Goal: Task Accomplishment & Management: Manage account settings

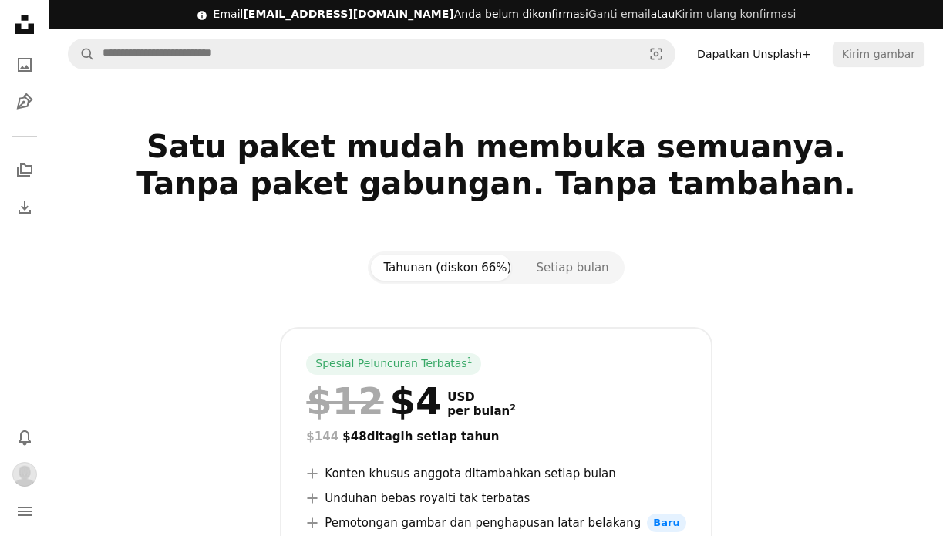
scroll to position [310, 0]
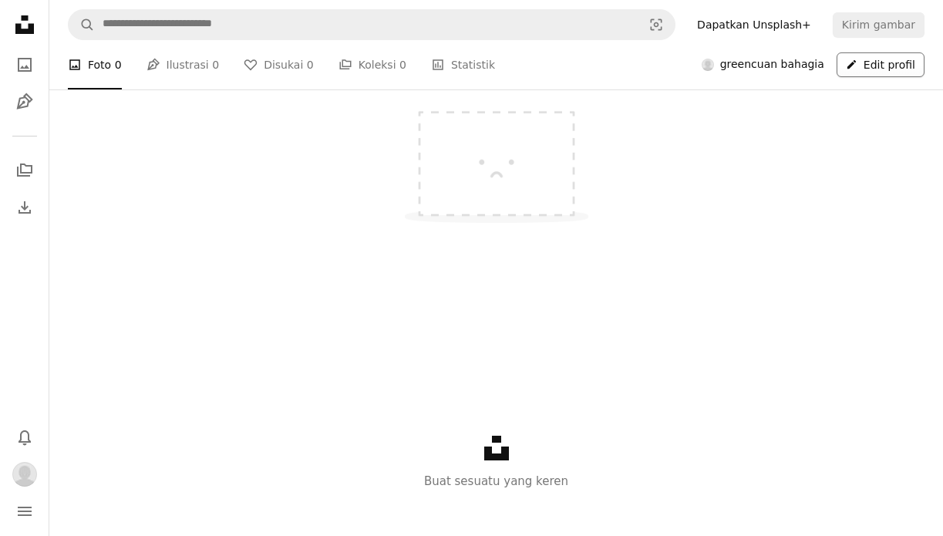
click at [870, 64] on link "A pencil Edit profil" at bounding box center [881, 64] width 88 height 25
click at [485, 173] on img at bounding box center [496, 154] width 231 height 173
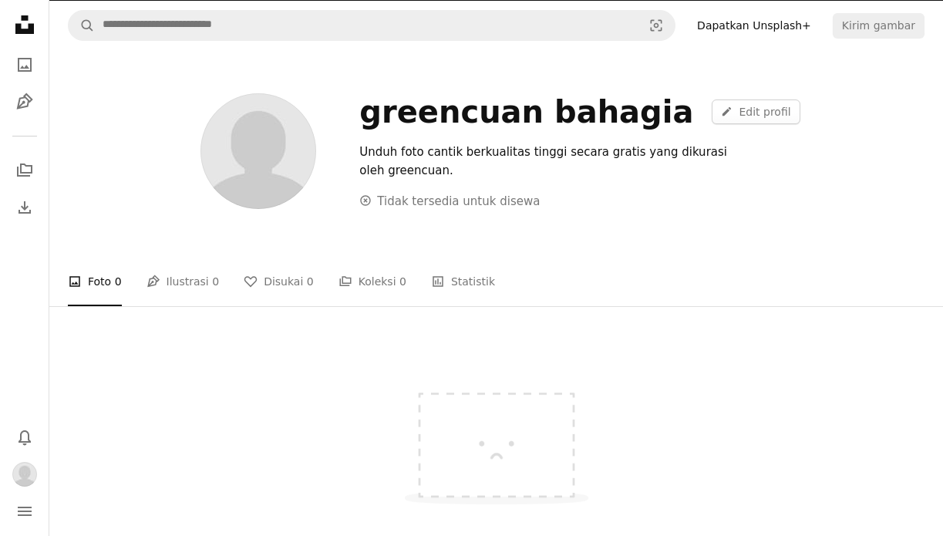
scroll to position [0, 0]
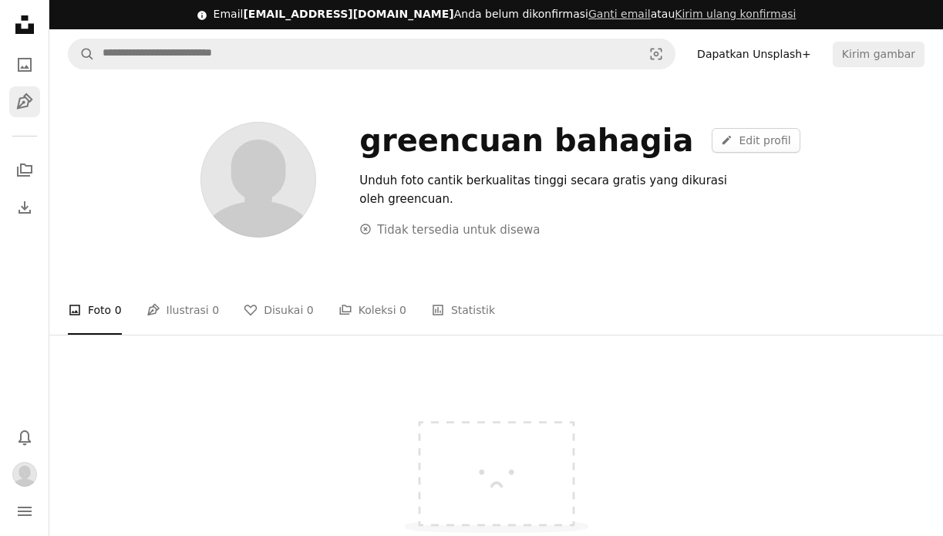
click at [24, 106] on icon "Ilustrasi" at bounding box center [24, 101] width 16 height 16
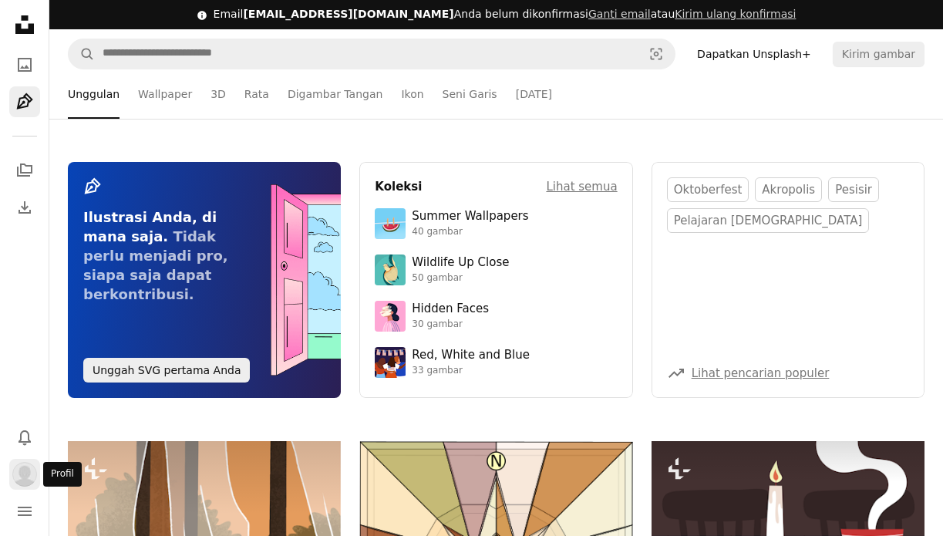
click at [34, 478] on img "Profil" at bounding box center [24, 474] width 25 height 25
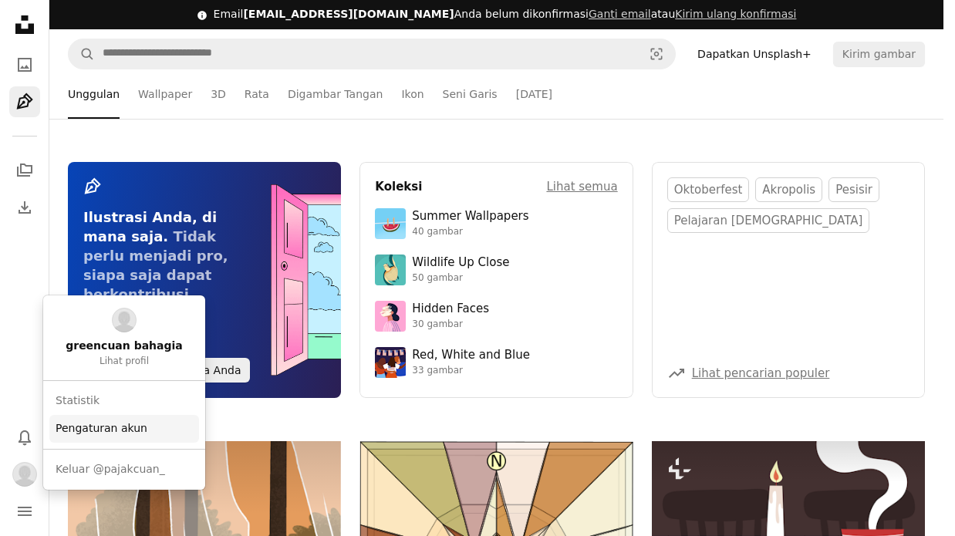
click at [163, 433] on link "Pengaturan akun" at bounding box center [124, 429] width 150 height 28
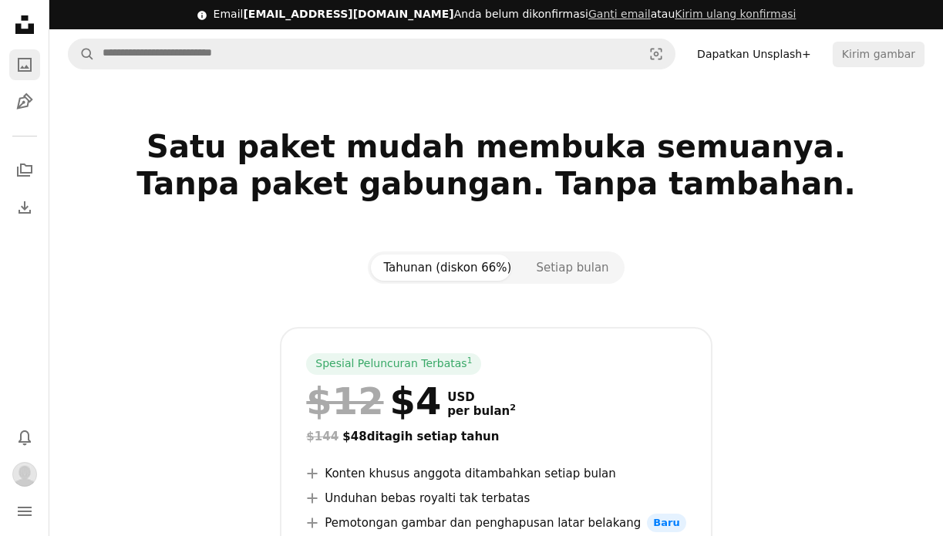
click at [16, 58] on icon "A photo" at bounding box center [24, 65] width 19 height 19
